Goal: Navigation & Orientation: Find specific page/section

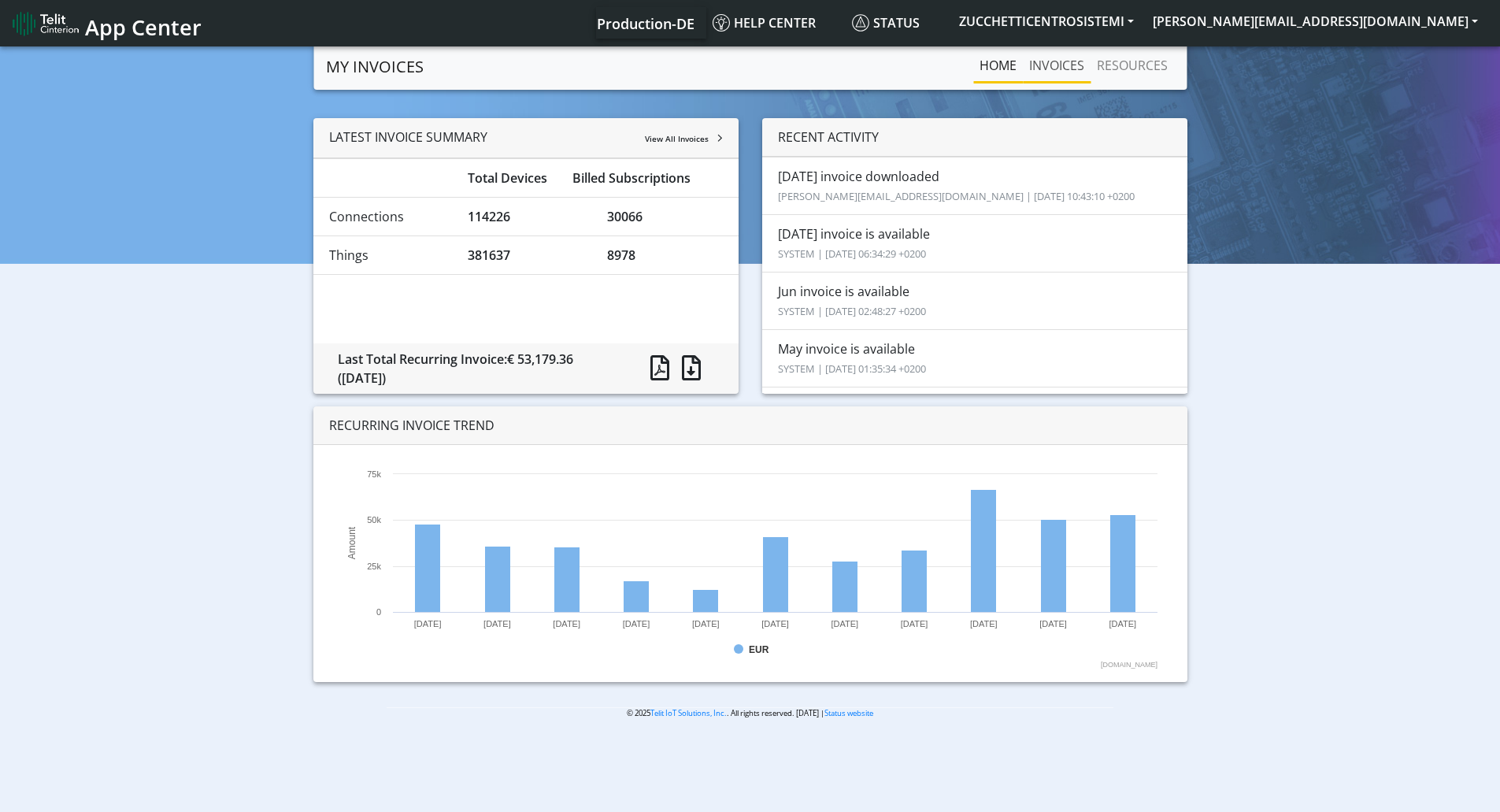
click at [1052, 66] on link "INVOICES" at bounding box center [1057, 65] width 68 height 32
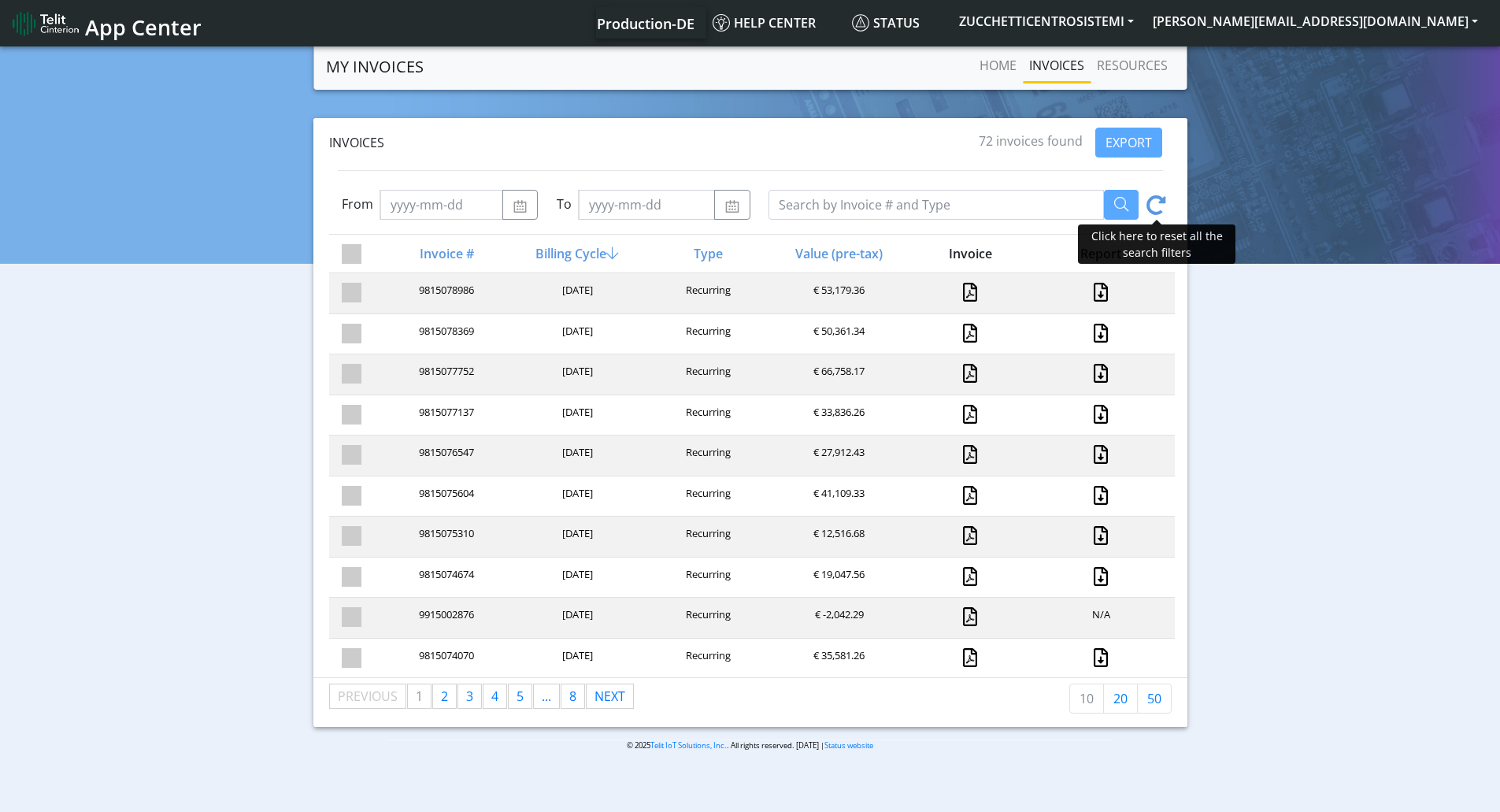
click at [1152, 204] on icon at bounding box center [1156, 207] width 19 height 24
click at [920, 19] on span "Status" at bounding box center [886, 23] width 68 height 17
click at [920, 24] on span "Status" at bounding box center [886, 23] width 68 height 17
click at [1150, 205] on icon at bounding box center [1156, 207] width 19 height 24
click at [1152, 203] on icon at bounding box center [1156, 207] width 19 height 24
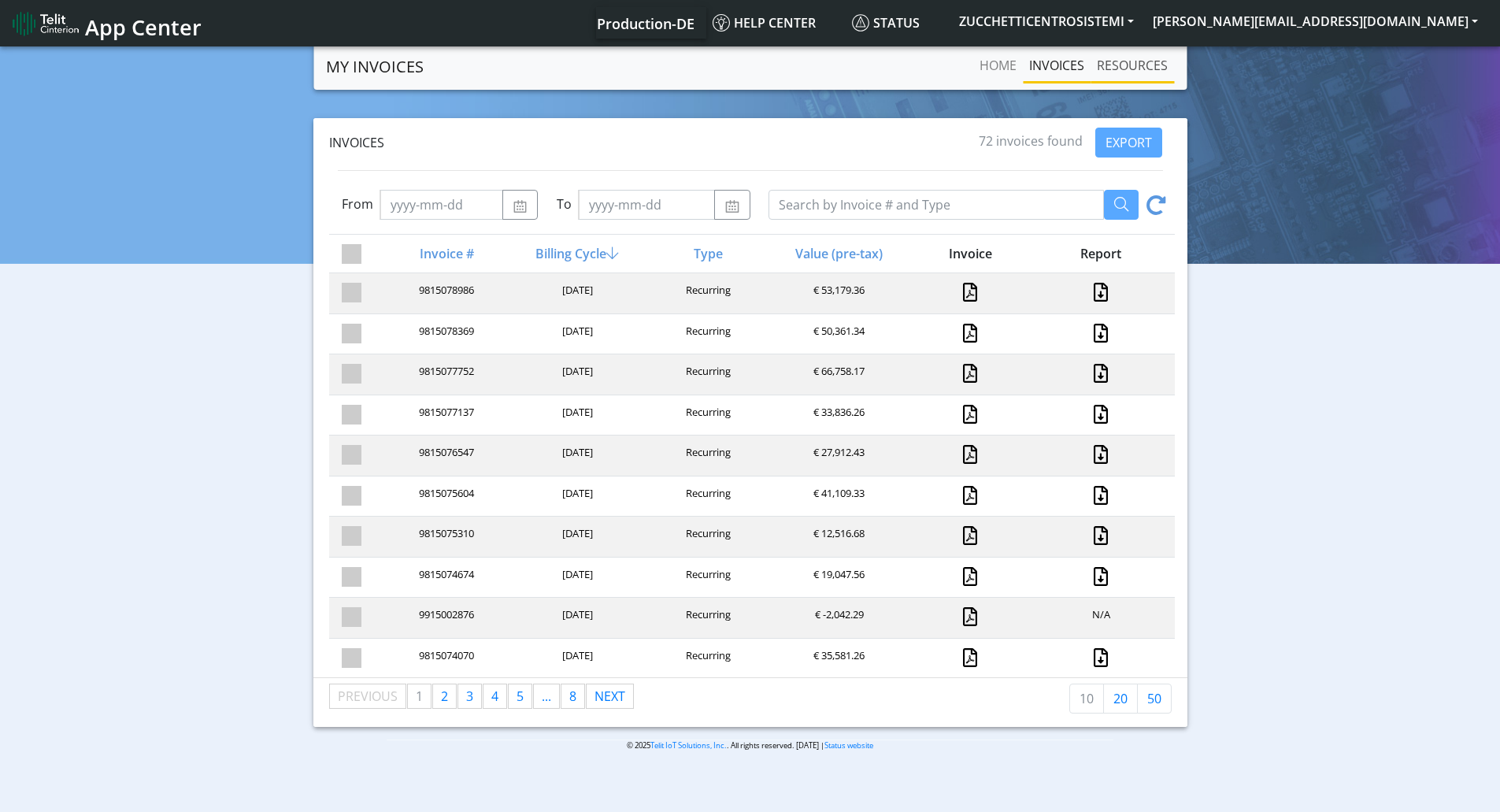
click at [1151, 70] on link "RESOURCES" at bounding box center [1132, 65] width 83 height 32
